Goal: Task Accomplishment & Management: Use online tool/utility

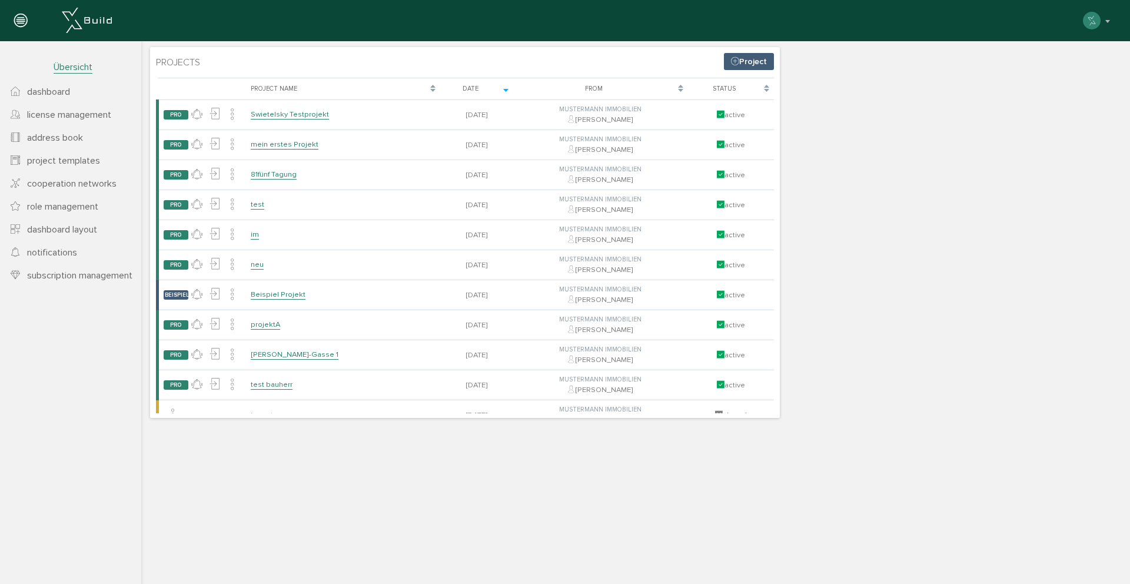
click at [94, 88] on link "dashboard" at bounding box center [70, 91] width 141 height 23
click at [85, 66] on span "Übersicht" at bounding box center [73, 67] width 39 height 12
click at [52, 93] on span "dashboard" at bounding box center [48, 92] width 43 height 12
click at [95, 114] on span "license management" at bounding box center [69, 115] width 84 height 12
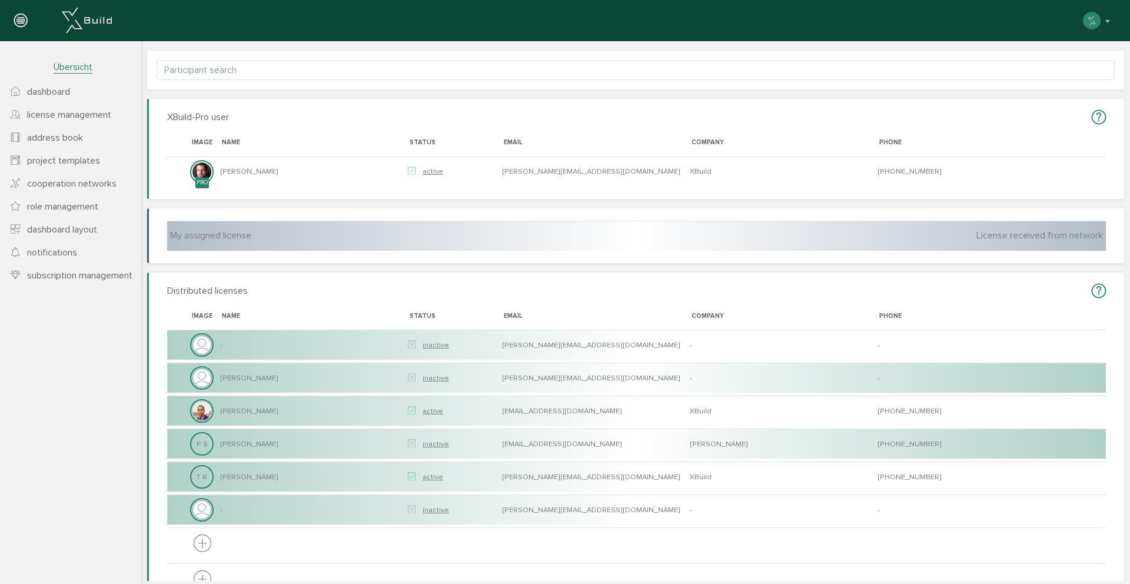
click at [78, 115] on span "license management" at bounding box center [69, 115] width 84 height 12
click at [77, 138] on span "address book" at bounding box center [55, 138] width 56 height 12
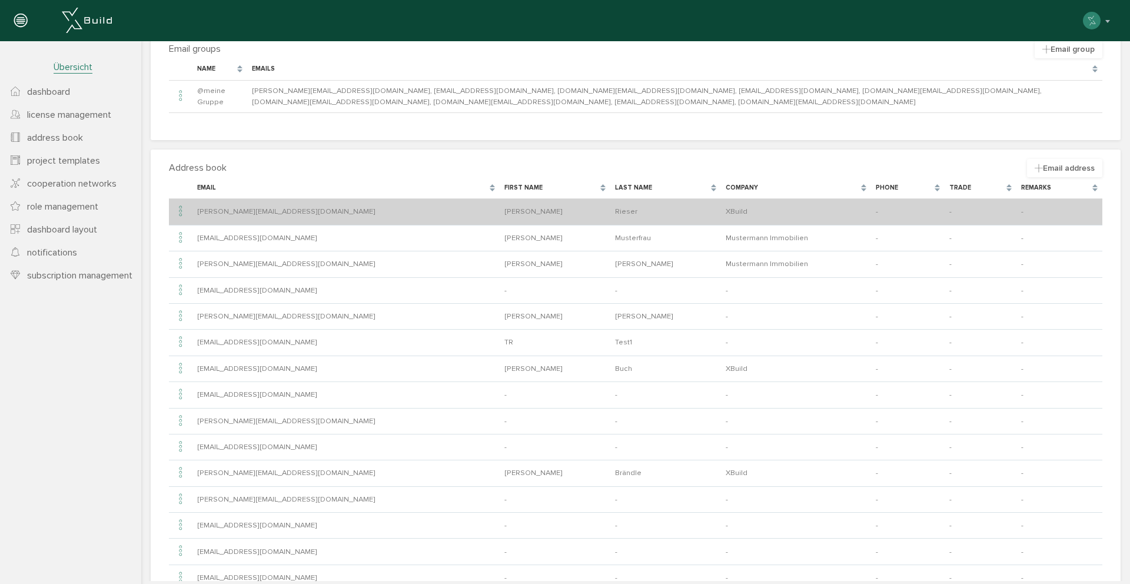
scroll to position [77, 0]
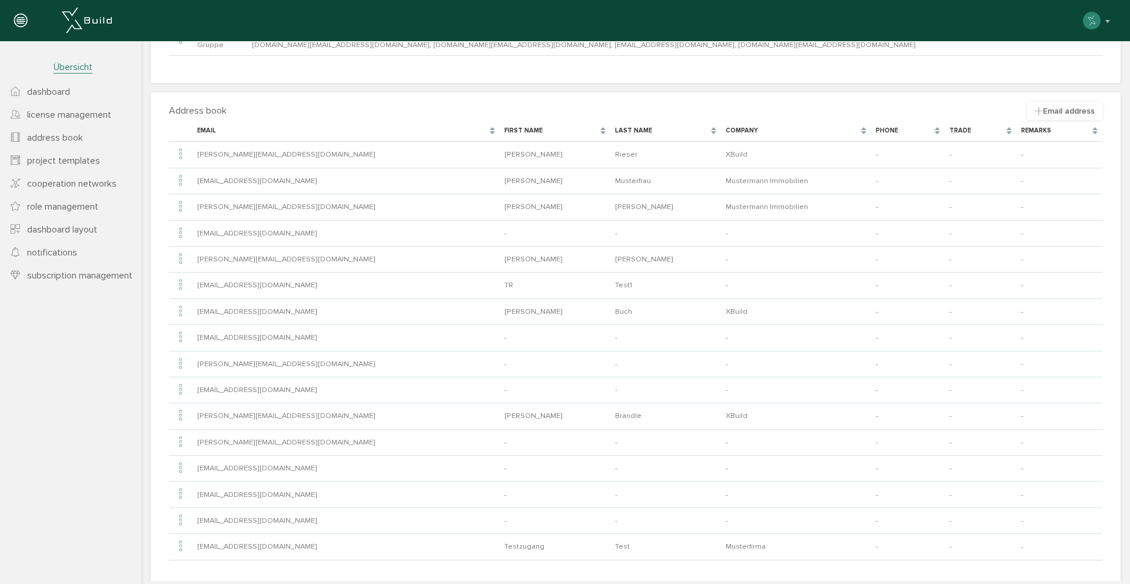
click at [87, 159] on span "project templates" at bounding box center [63, 161] width 73 height 12
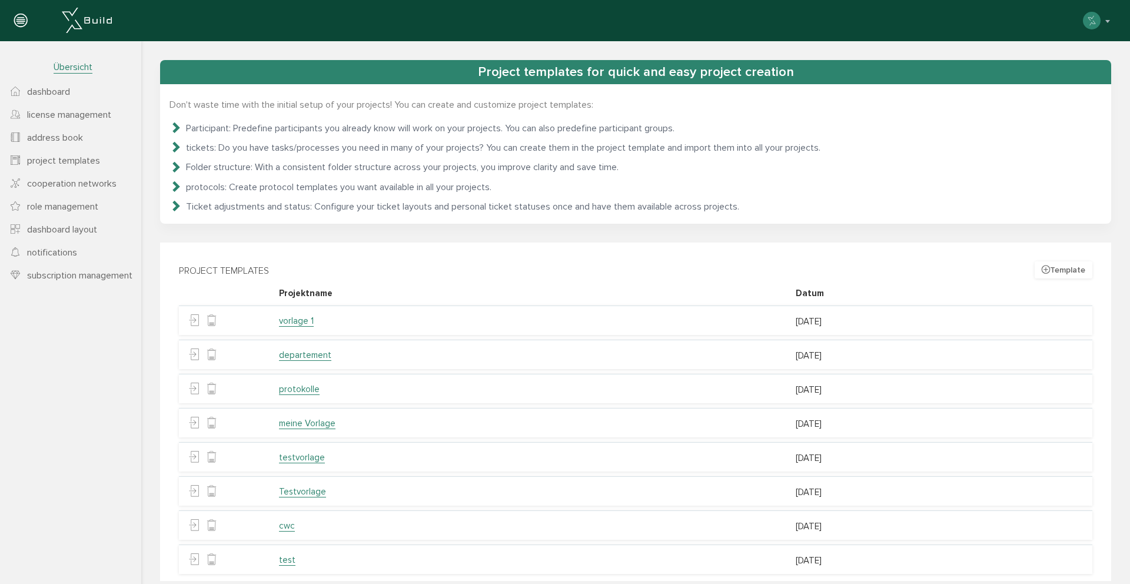
scroll to position [35, 0]
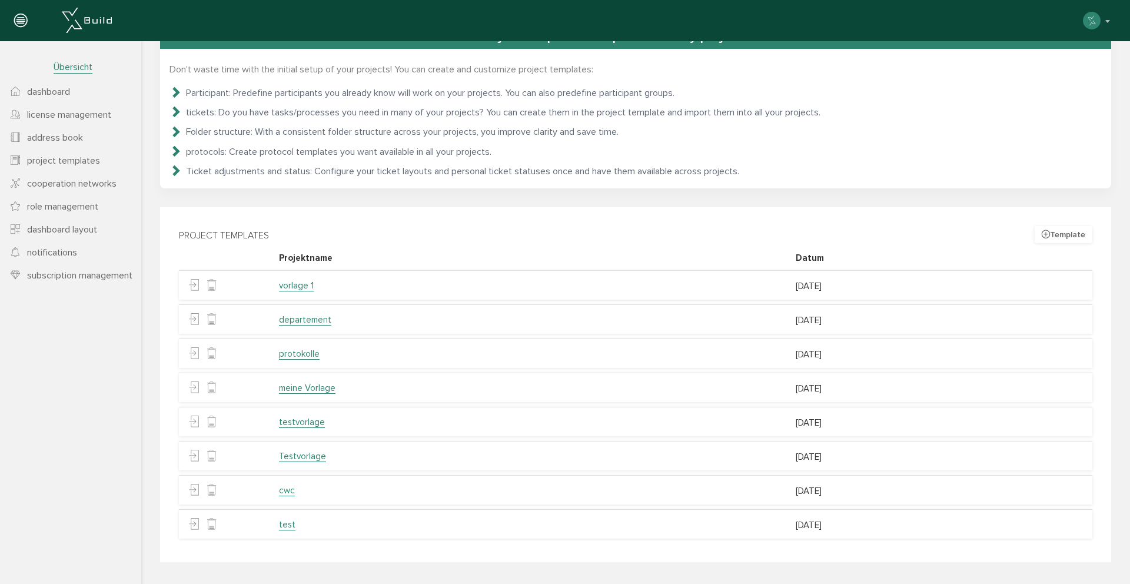
click at [306, 287] on link "vorlage 1" at bounding box center [296, 285] width 35 height 11
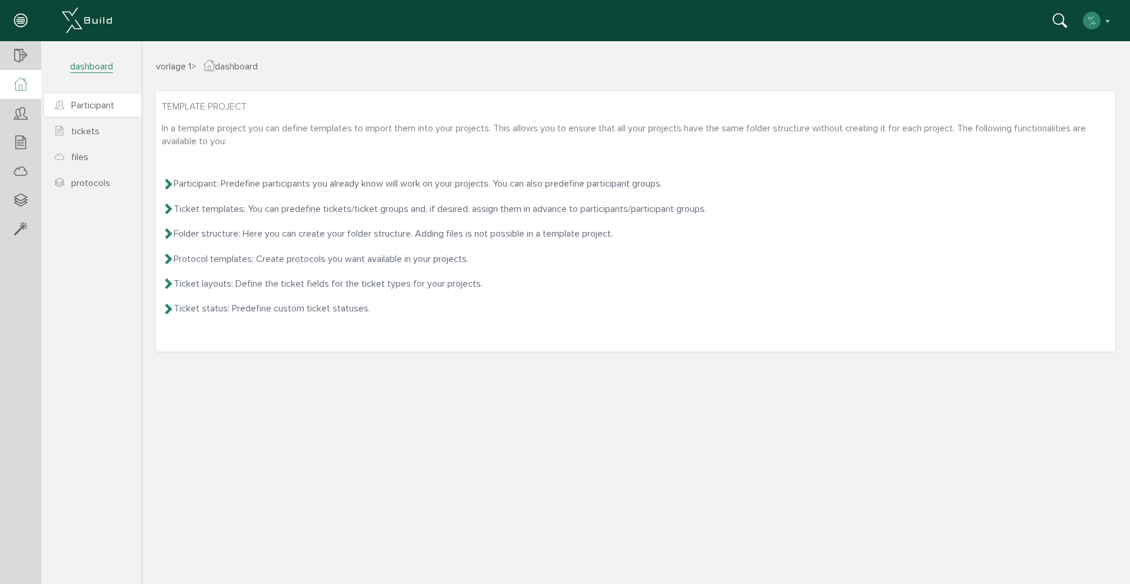
click at [94, 114] on link "Participant" at bounding box center [92, 105] width 97 height 23
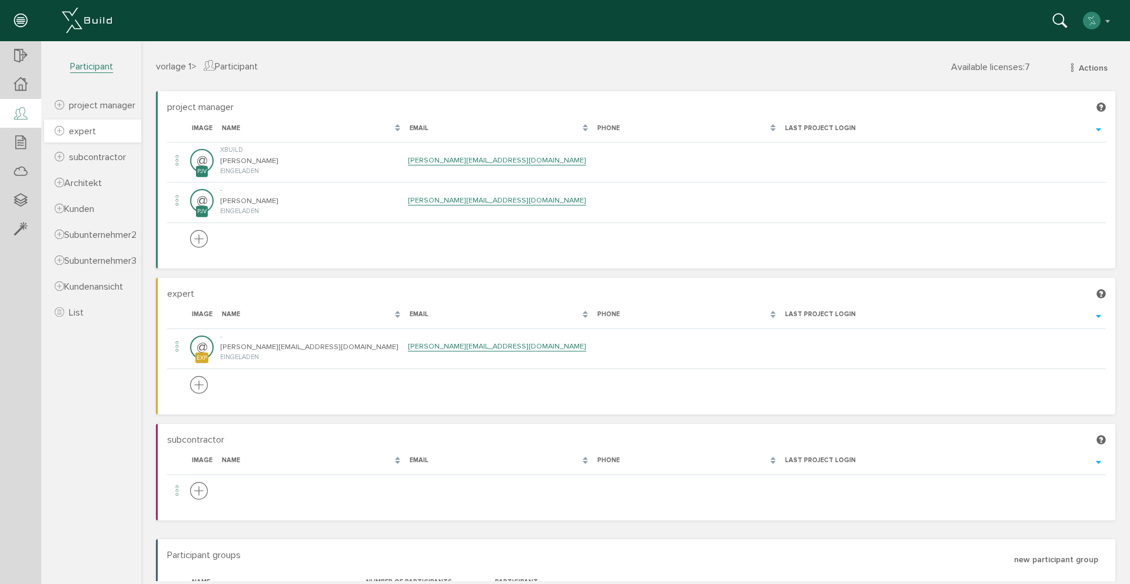
click at [95, 135] on span "expert" at bounding box center [82, 131] width 27 height 12
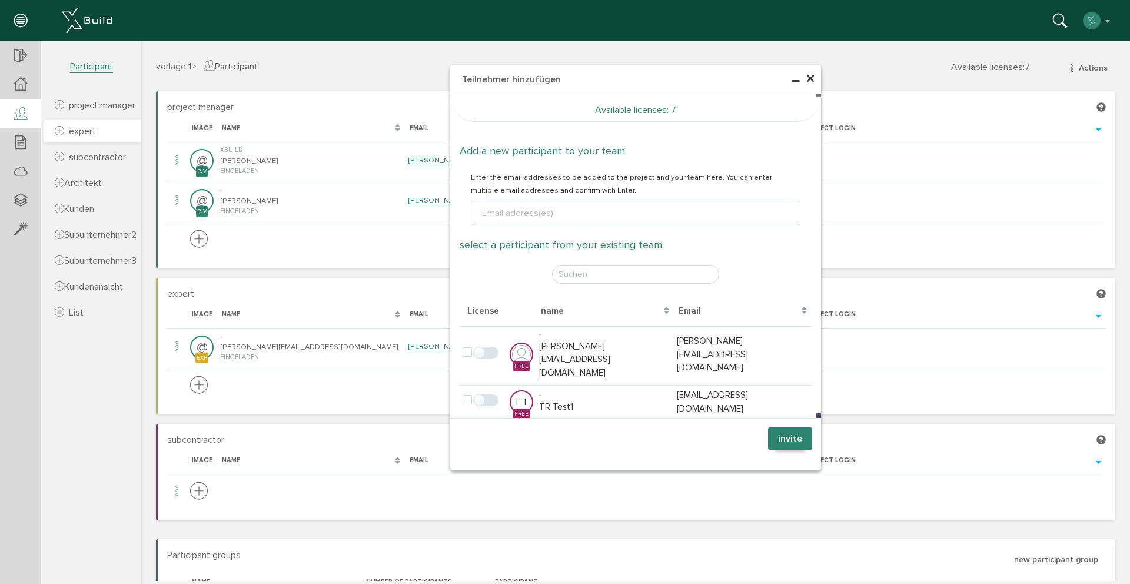
click at [95, 135] on link "expert" at bounding box center [92, 130] width 97 height 23
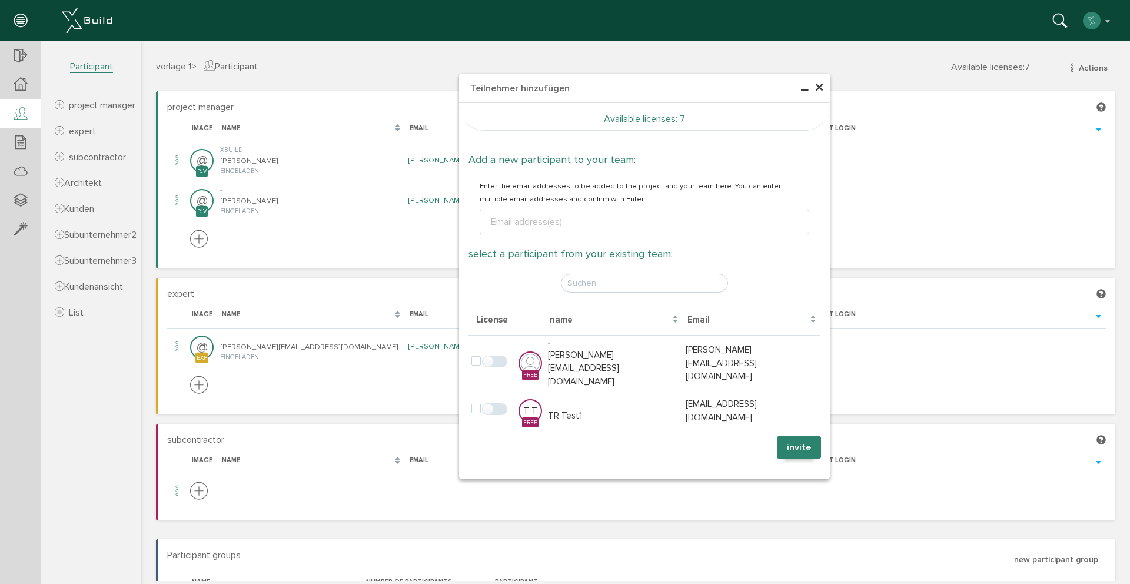
click at [817, 86] on span "×" at bounding box center [818, 87] width 9 height 23
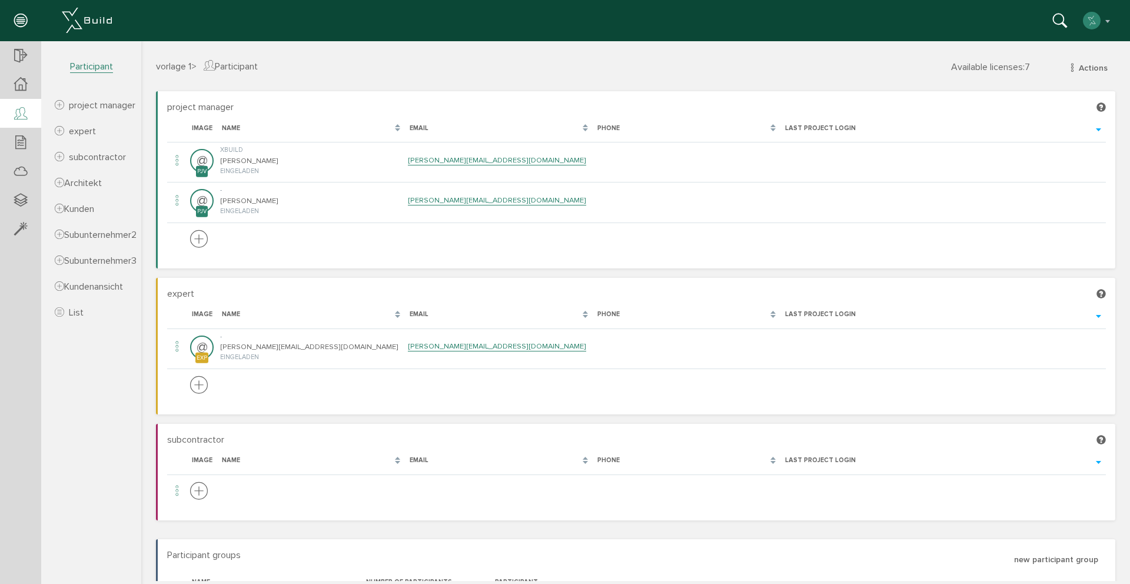
click at [17, 116] on icon at bounding box center [20, 114] width 13 height 16
click at [21, 92] on div at bounding box center [20, 84] width 41 height 29
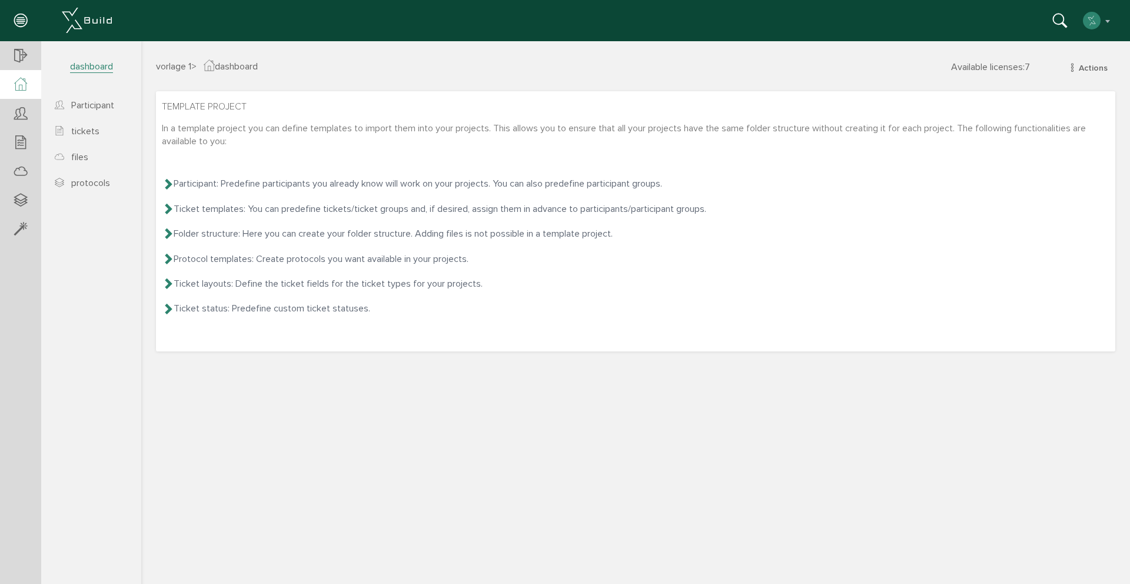
click at [16, 89] on icon at bounding box center [20, 85] width 13 height 14
click at [91, 131] on span "tickets" at bounding box center [85, 131] width 28 height 12
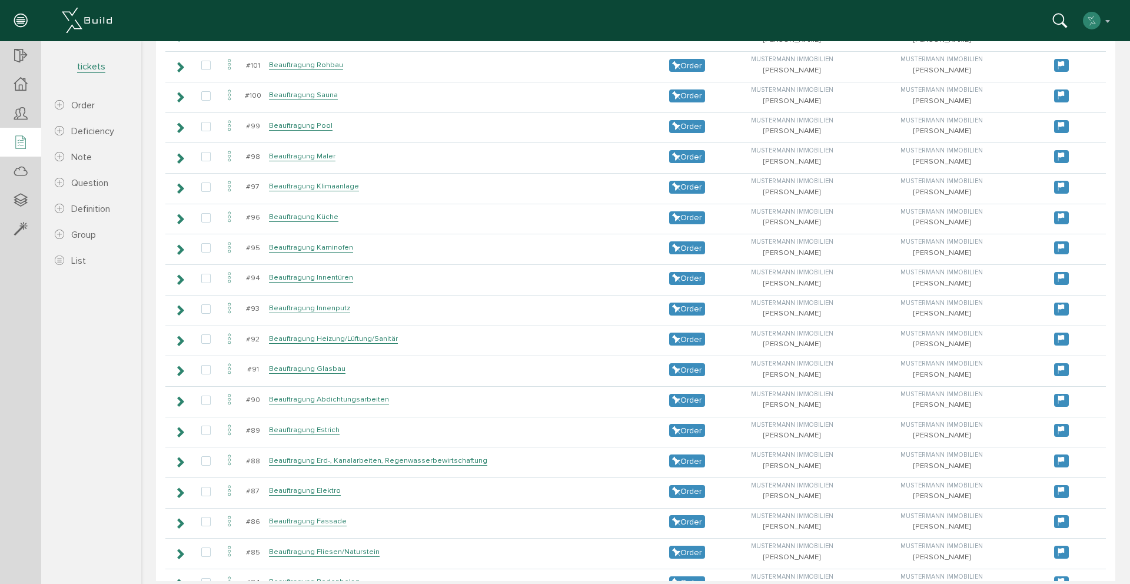
scroll to position [558, 0]
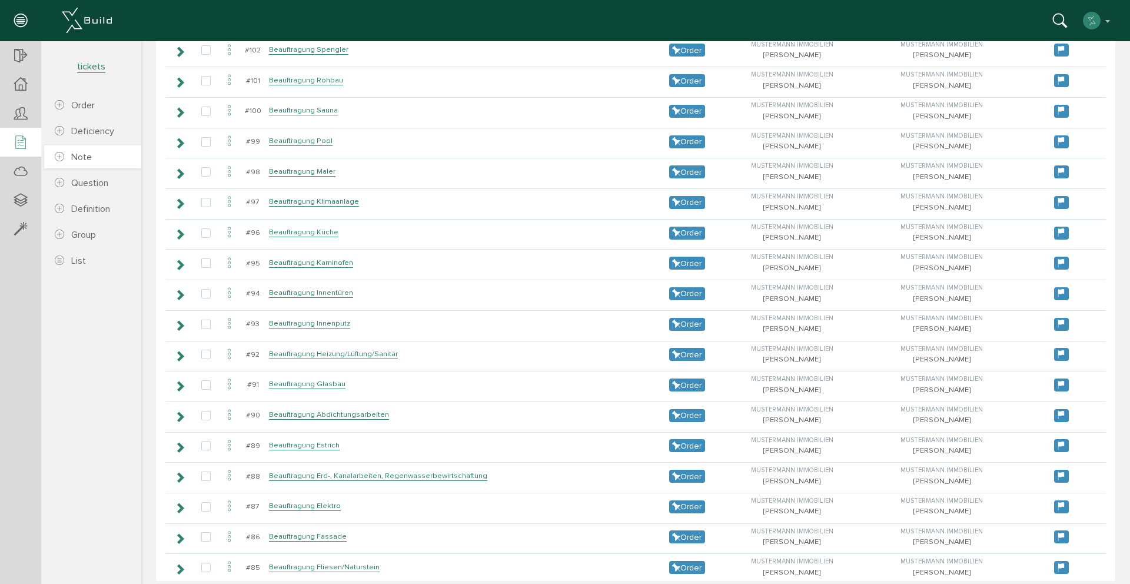
click at [65, 159] on span "Note" at bounding box center [73, 157] width 37 height 12
select select
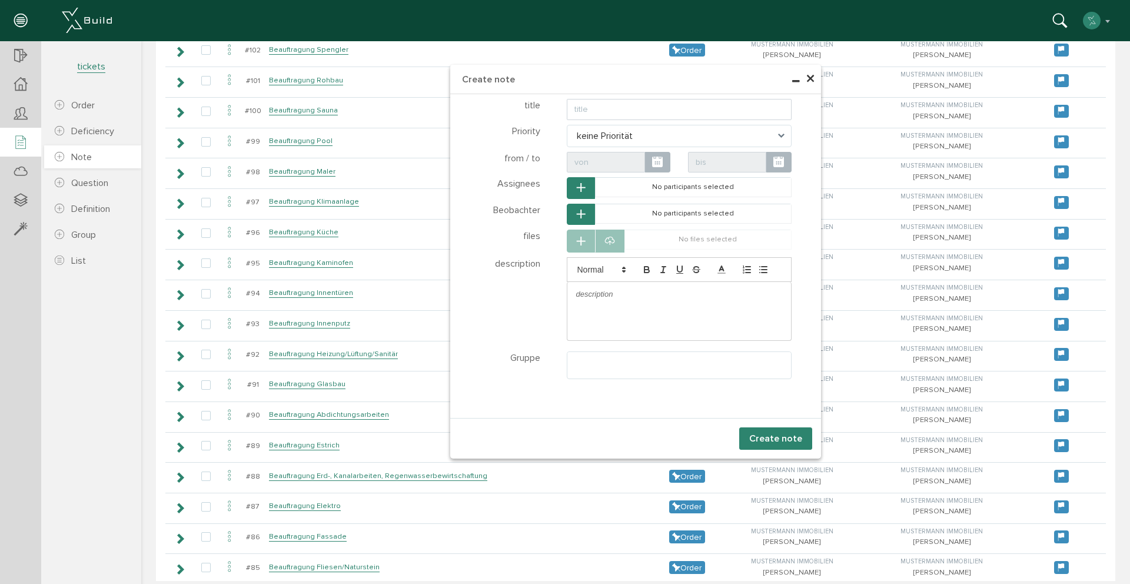
select select
click at [812, 75] on span "×" at bounding box center [810, 79] width 9 height 23
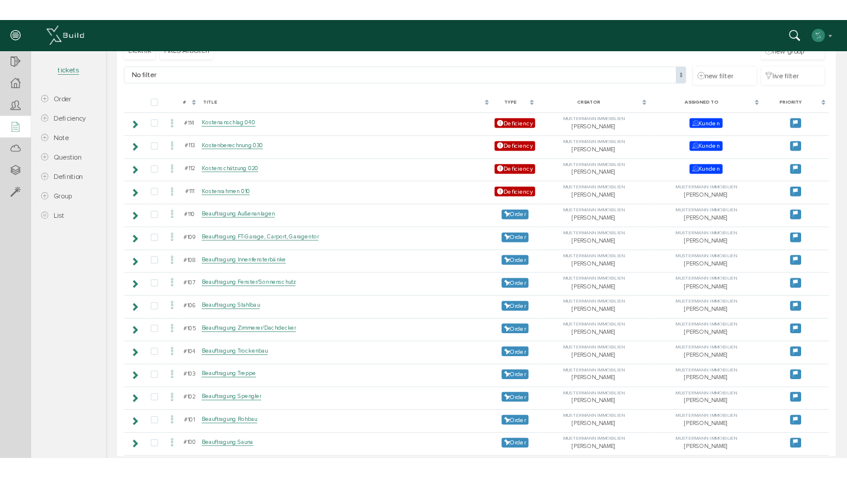
scroll to position [0, 0]
